Goal: Task Accomplishment & Management: Use online tool/utility

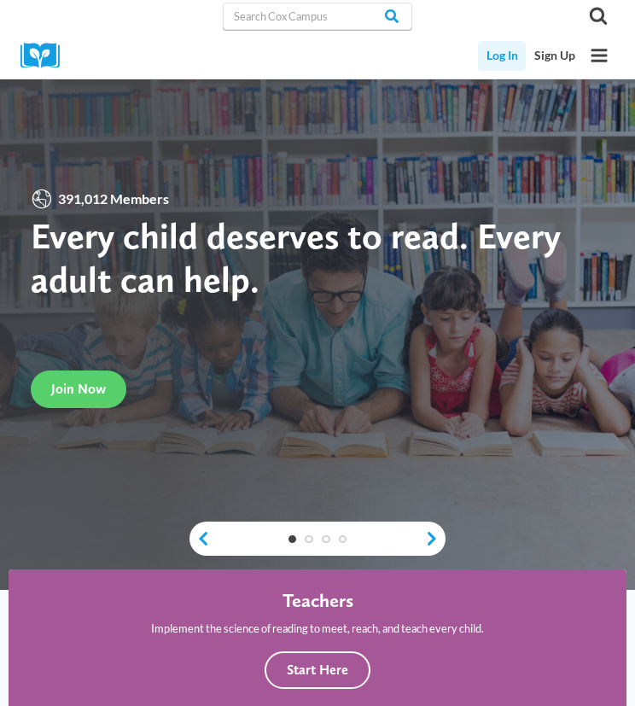
click at [515, 56] on link "Log In" at bounding box center [502, 56] width 48 height 30
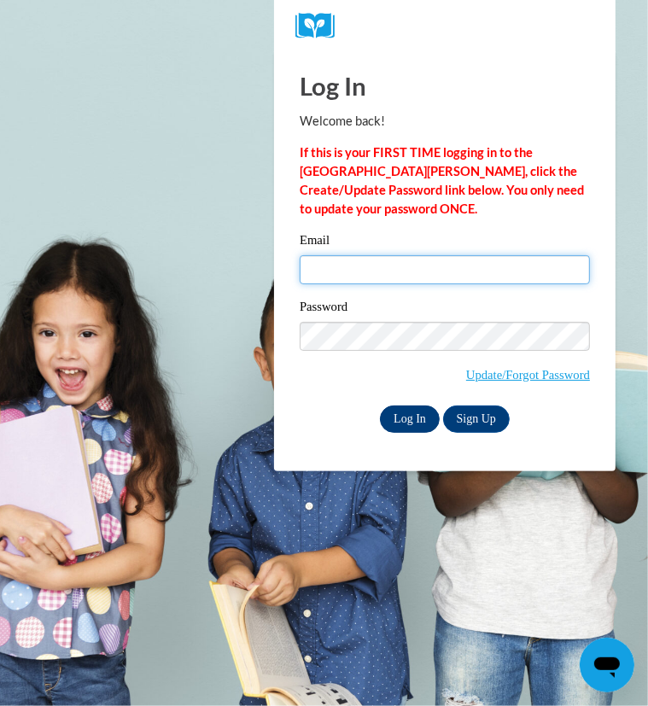
type input "leola.dyer@pioneerresa.org"
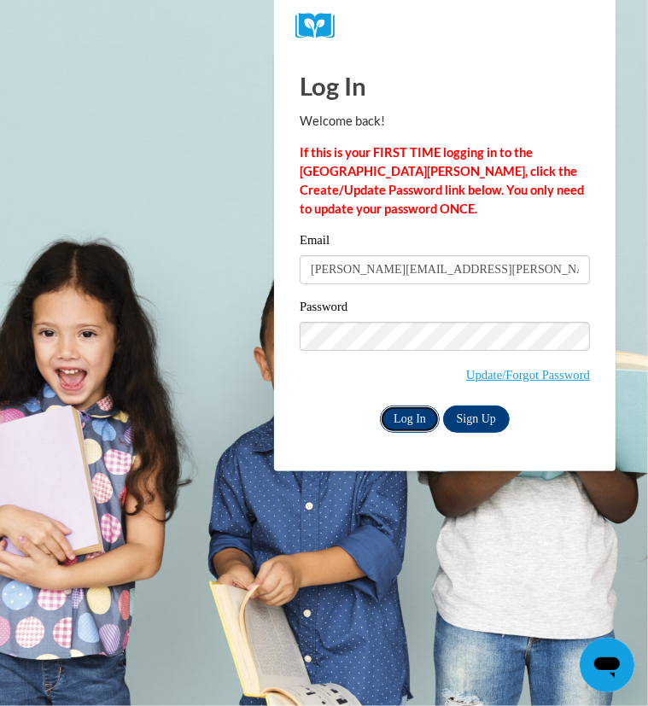
click at [415, 419] on input "Log In" at bounding box center [410, 418] width 60 height 27
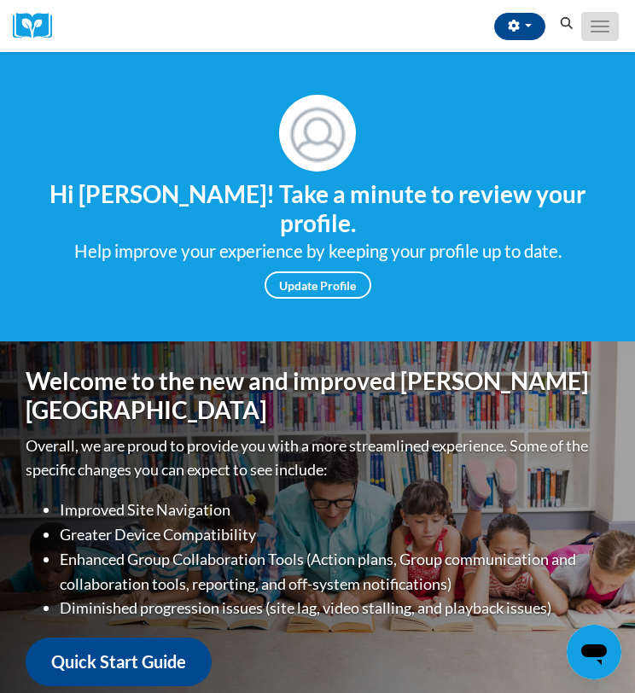
click at [605, 22] on button "Toggle navigation" at bounding box center [600, 26] width 38 height 29
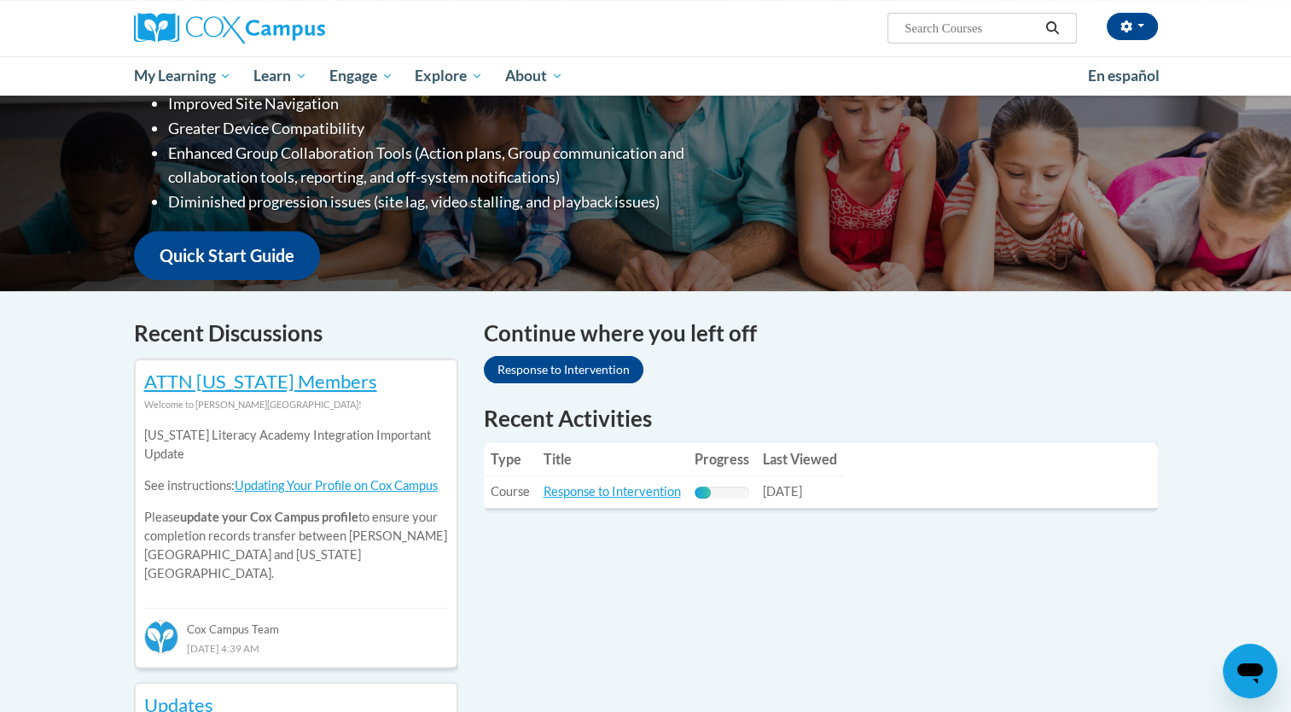
scroll to position [197, 0]
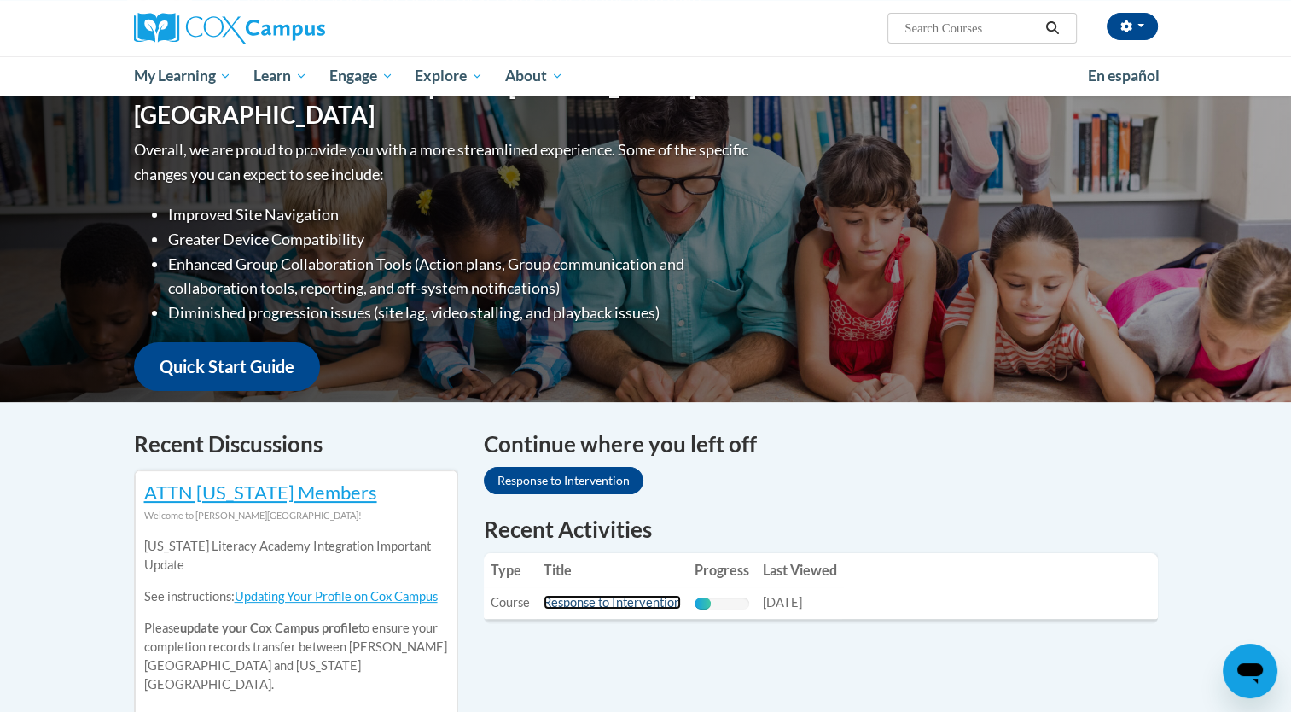
click at [606, 600] on link "Response to Intervention" at bounding box center [612, 602] width 137 height 15
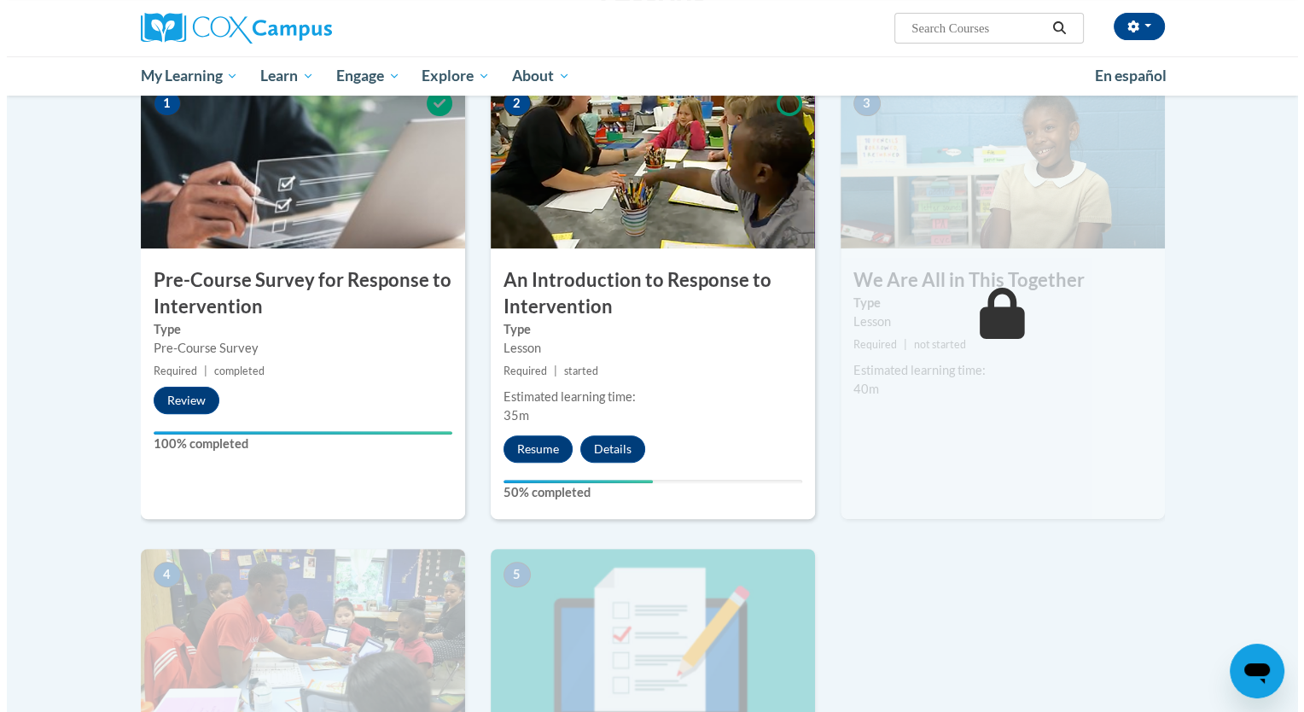
scroll to position [406, 0]
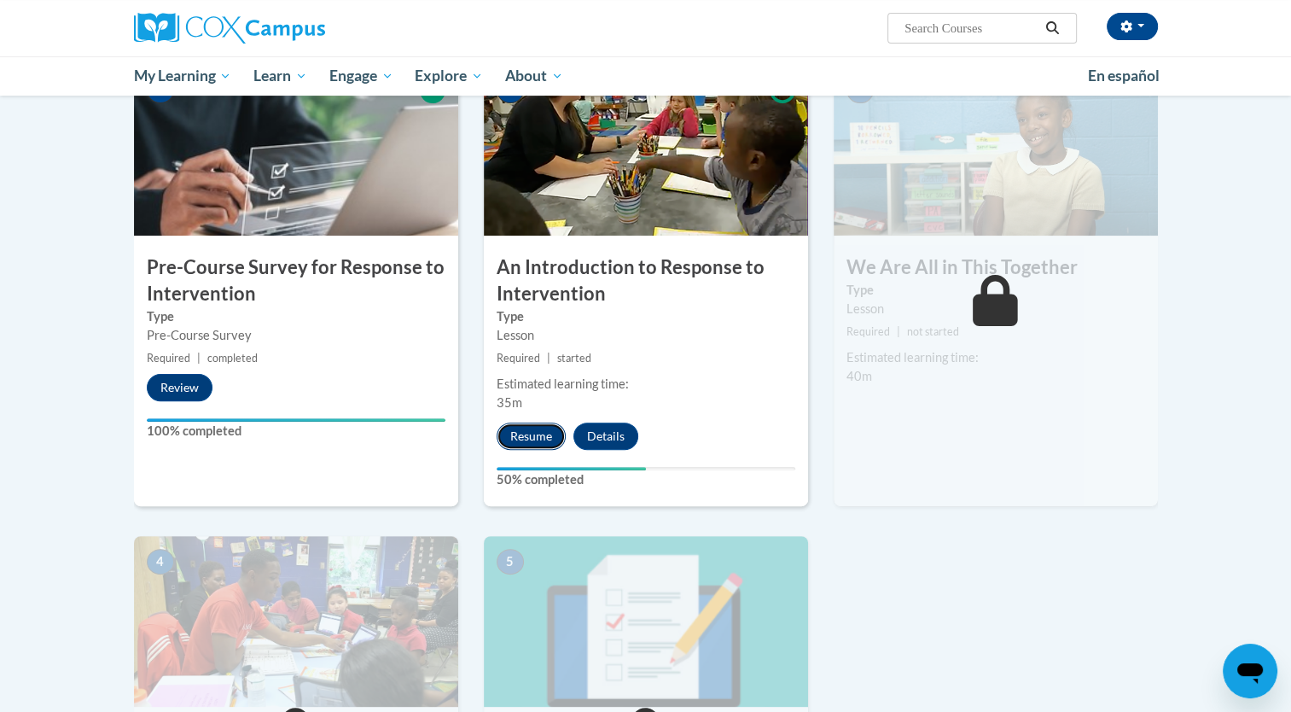
click at [532, 433] on button "Resume" at bounding box center [531, 435] width 69 height 27
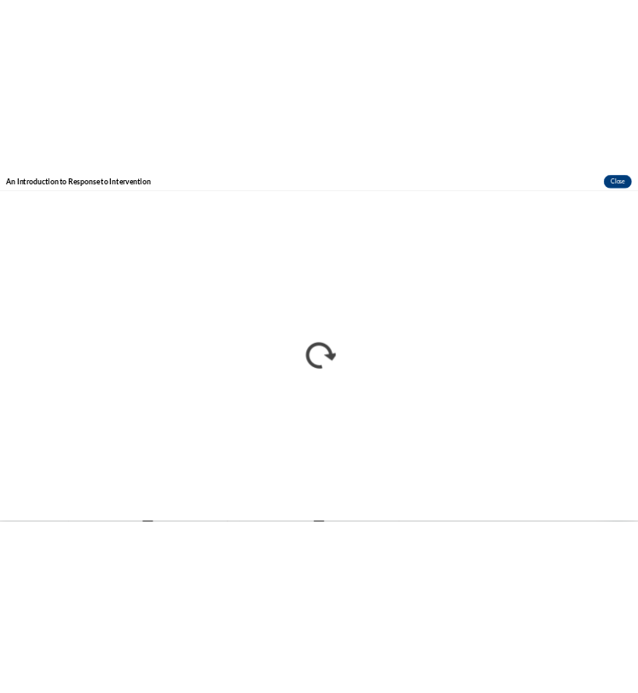
scroll to position [0, 0]
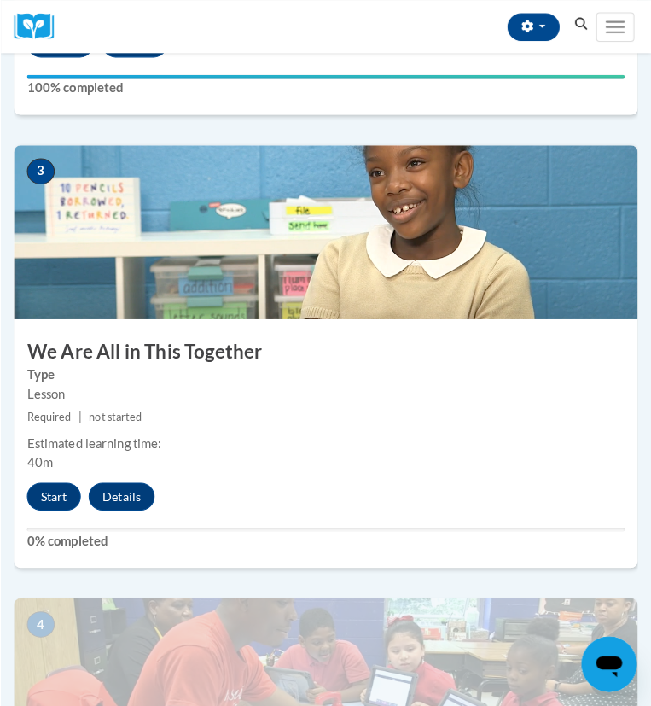
scroll to position [1215, 0]
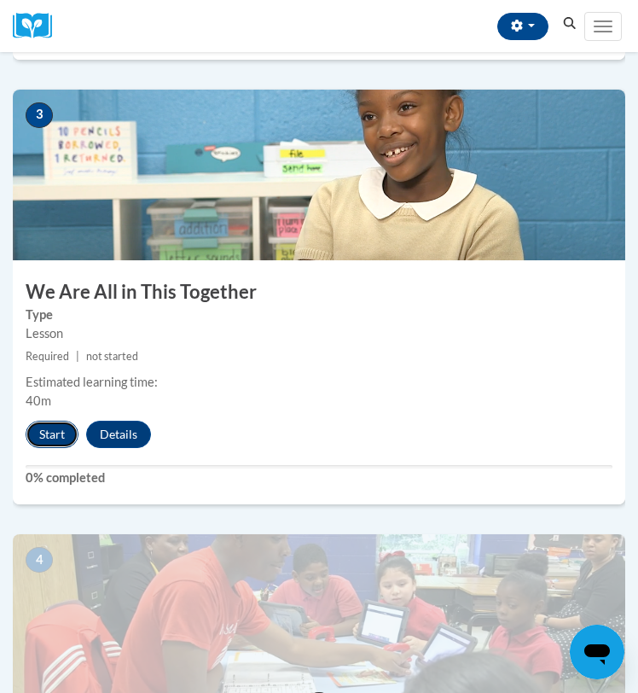
click at [55, 422] on button "Start" at bounding box center [52, 434] width 53 height 27
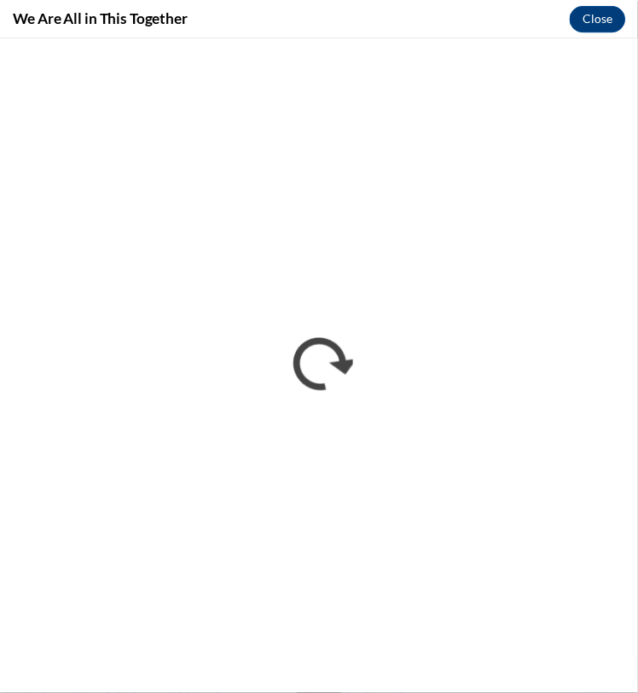
scroll to position [0, 0]
